Goal: Task Accomplishment & Management: Complete application form

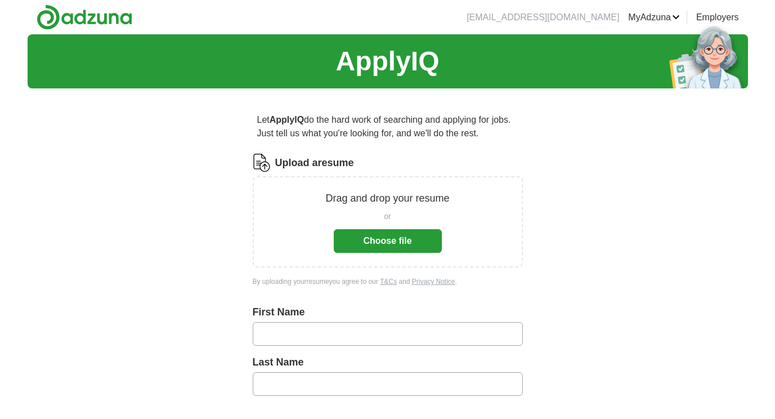
click at [386, 234] on button "Choose file" at bounding box center [388, 241] width 108 height 24
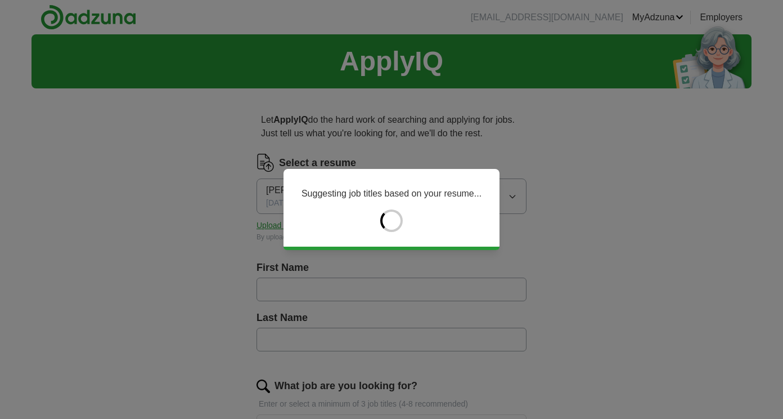
type input "*****"
type input "******"
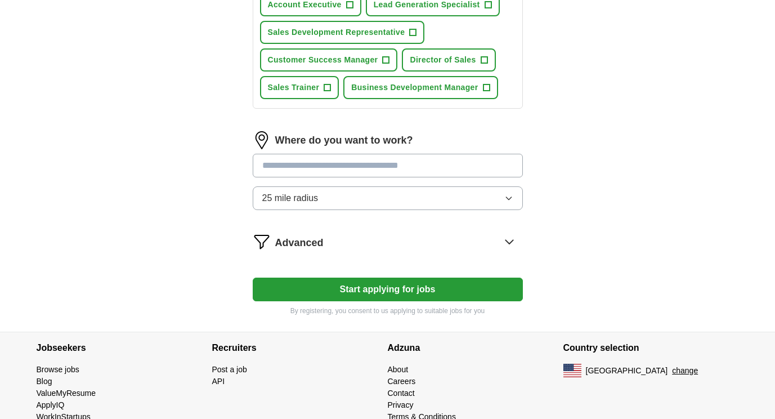
scroll to position [489, 0]
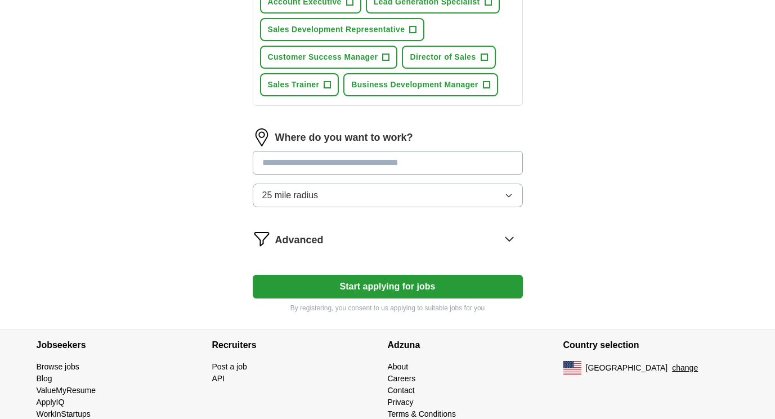
click at [444, 288] on button "Start applying for jobs" at bounding box center [388, 287] width 270 height 24
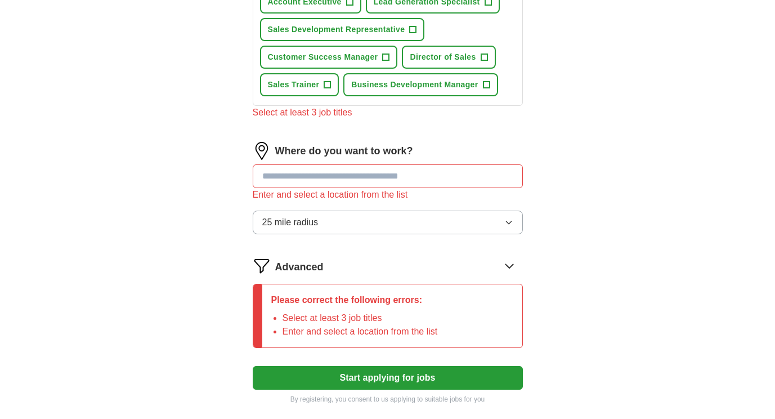
click at [486, 175] on input at bounding box center [388, 176] width 270 height 24
click at [516, 225] on button "25 mile radius" at bounding box center [388, 223] width 270 height 24
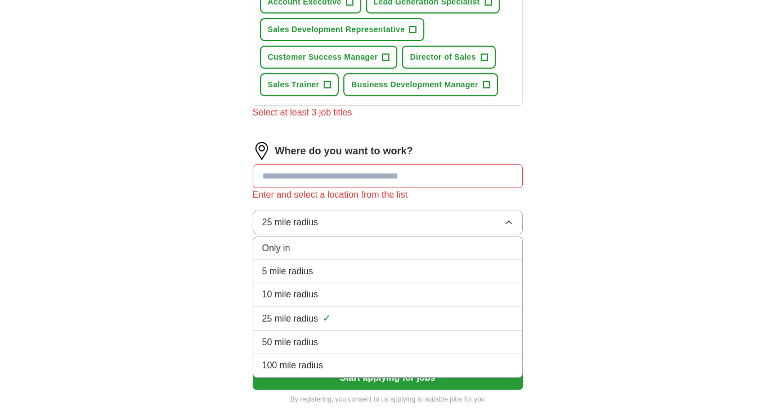
click at [476, 184] on input at bounding box center [388, 176] width 270 height 24
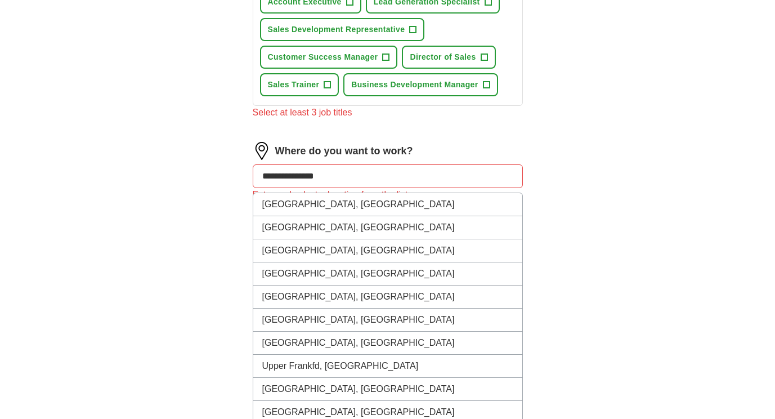
type input "**********"
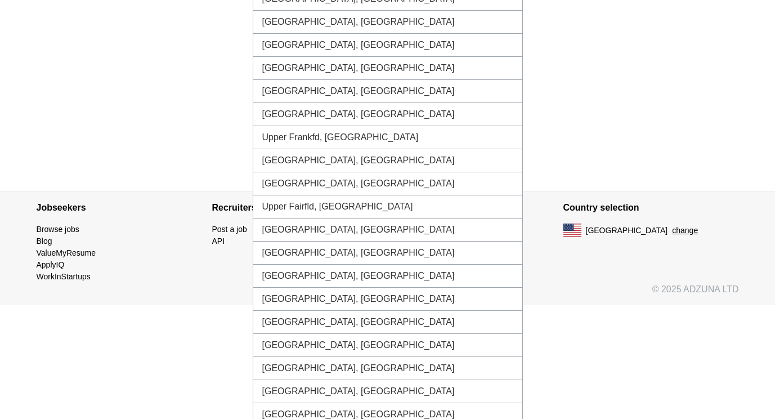
scroll to position [725, 0]
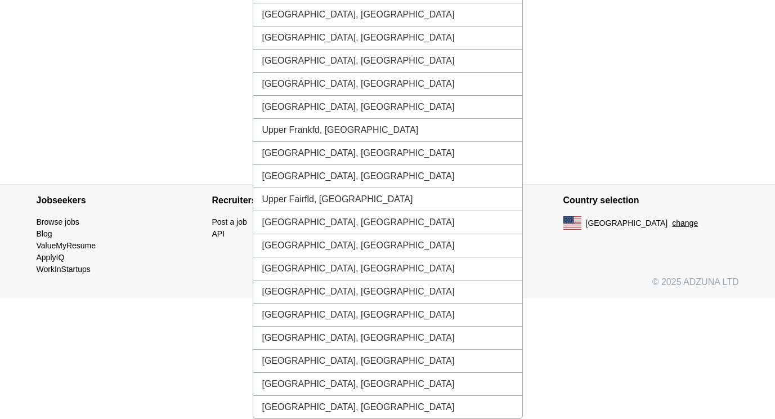
click at [442, 405] on li "[GEOGRAPHIC_DATA], [GEOGRAPHIC_DATA]" at bounding box center [387, 407] width 269 height 23
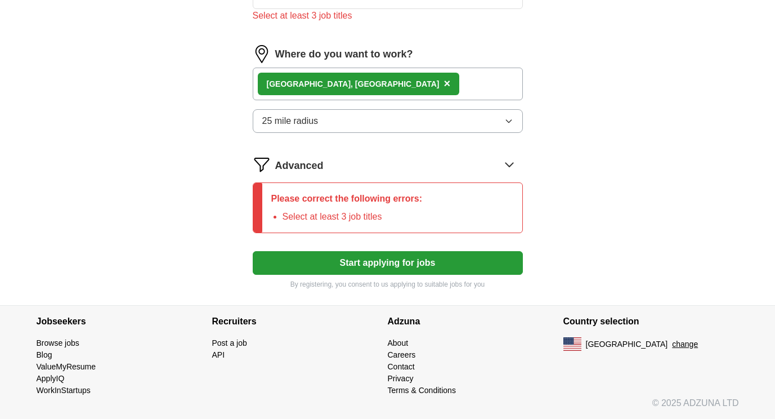
click at [463, 256] on button "Start applying for jobs" at bounding box center [388, 263] width 270 height 24
click at [460, 262] on button "Start applying for jobs" at bounding box center [388, 263] width 270 height 24
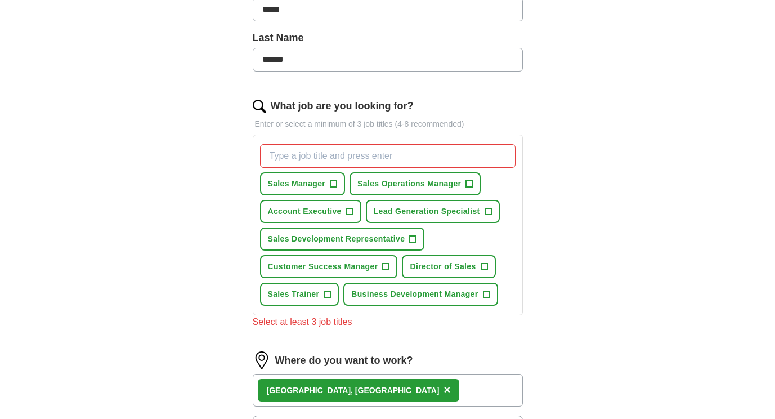
scroll to position [278, 0]
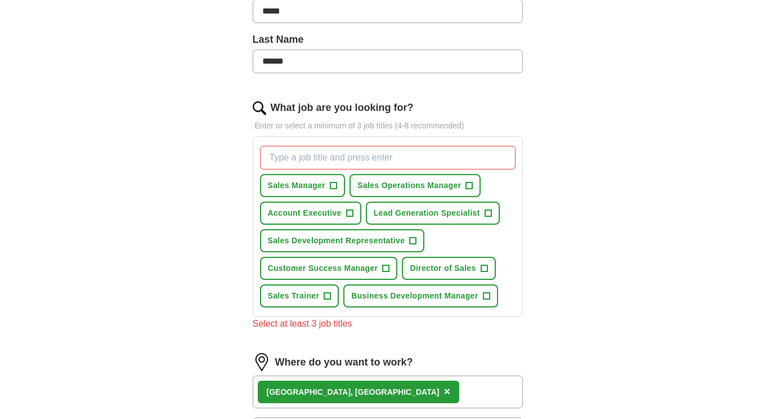
click at [338, 182] on button "Sales Manager +" at bounding box center [303, 185] width 86 height 23
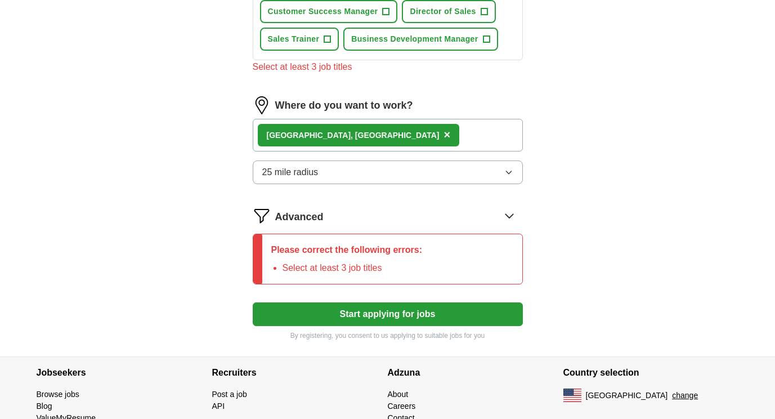
scroll to position [586, 0]
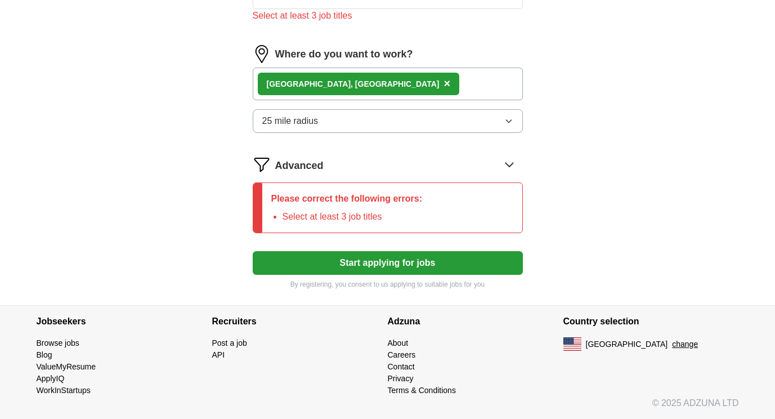
click at [413, 267] on button "Start applying for jobs" at bounding box center [388, 263] width 270 height 24
click at [423, 281] on p "By registering, you consent to us applying to suitable jobs for you" at bounding box center [388, 284] width 270 height 10
